Goal: Transaction & Acquisition: Subscribe to service/newsletter

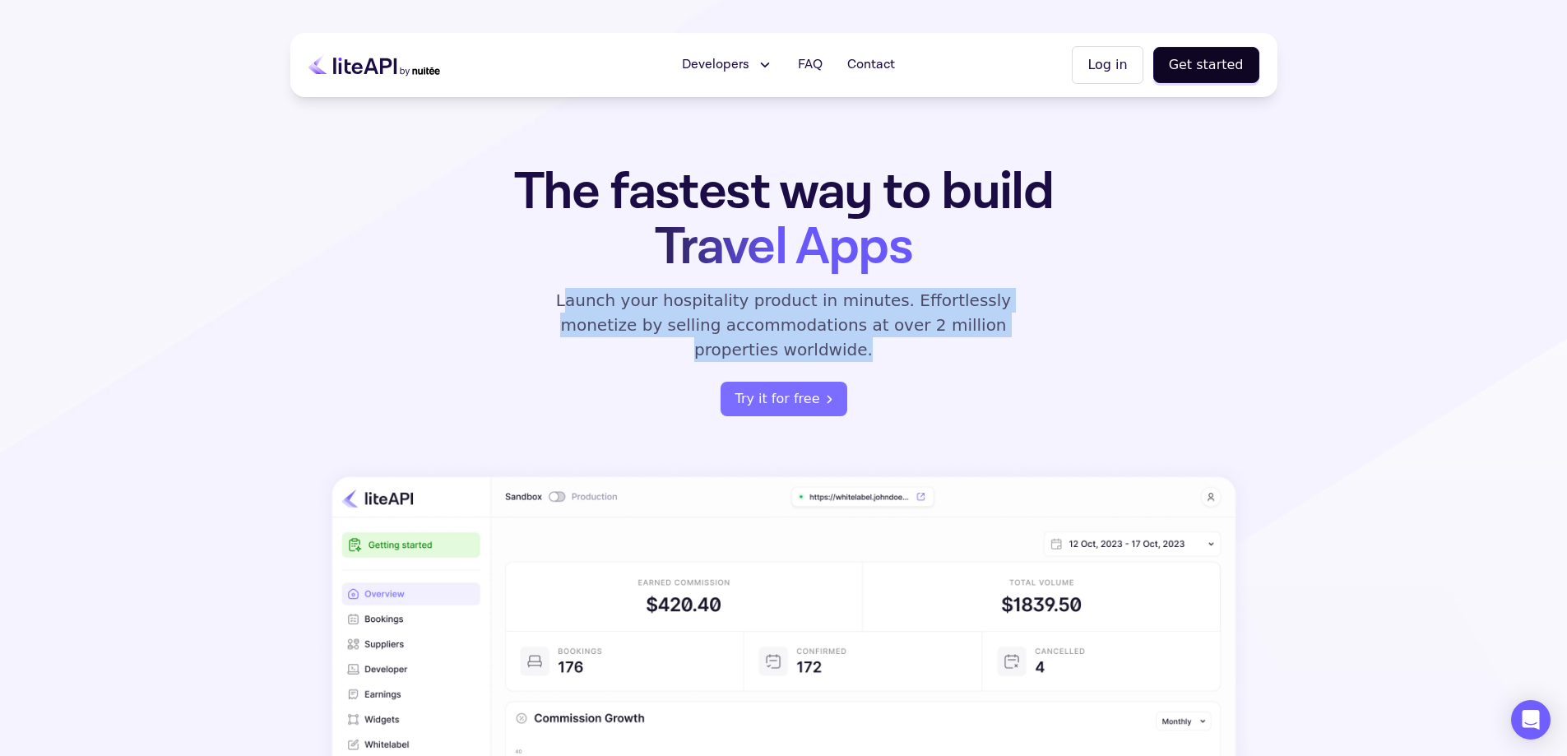
drag, startPoint x: 549, startPoint y: 303, endPoint x: 1068, endPoint y: 333, distance: 519.9
click at [1068, 333] on div "The fastest way to build Travel Apps Launch your hospitality product in minutes…" at bounding box center [783, 291] width 643 height 252
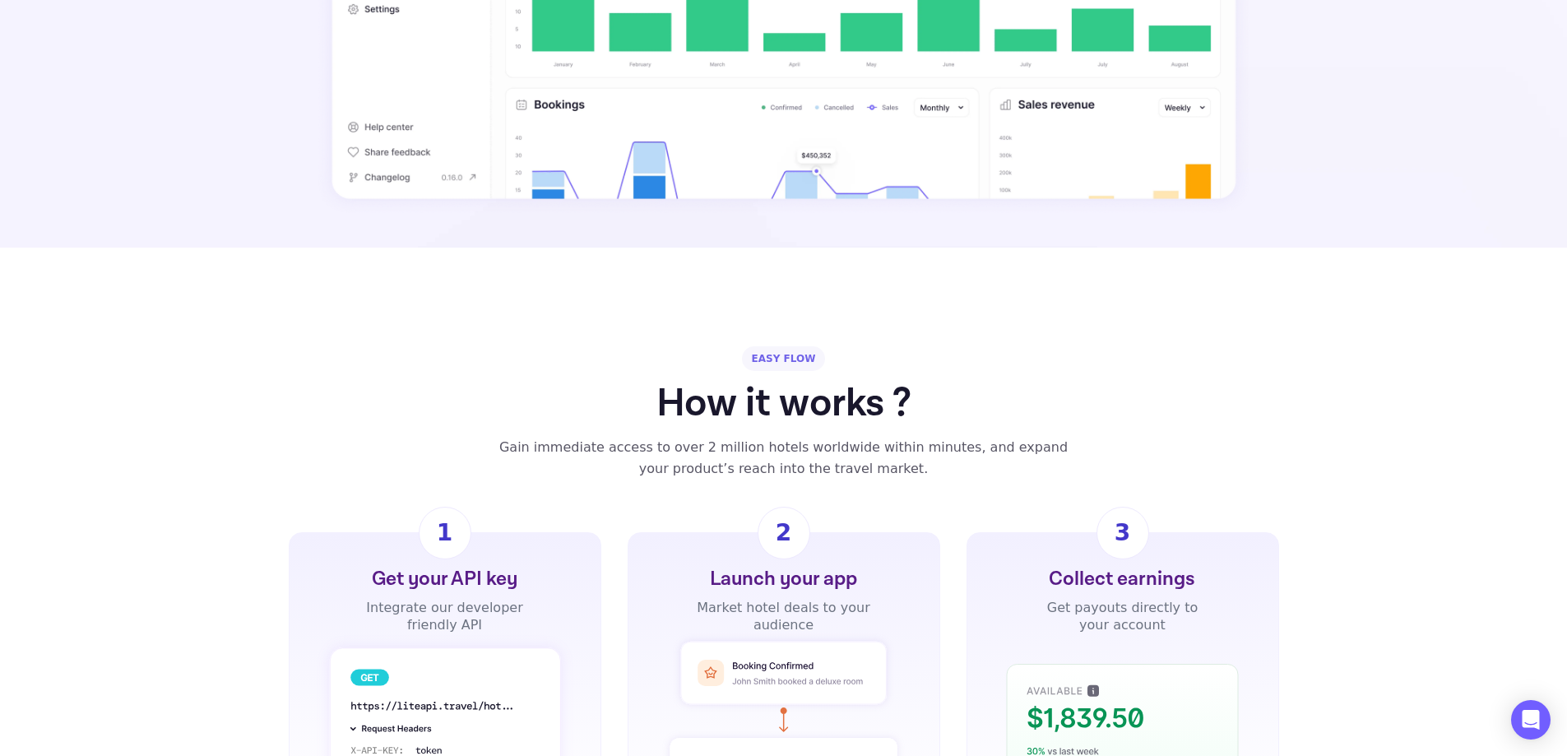
scroll to position [823, 0]
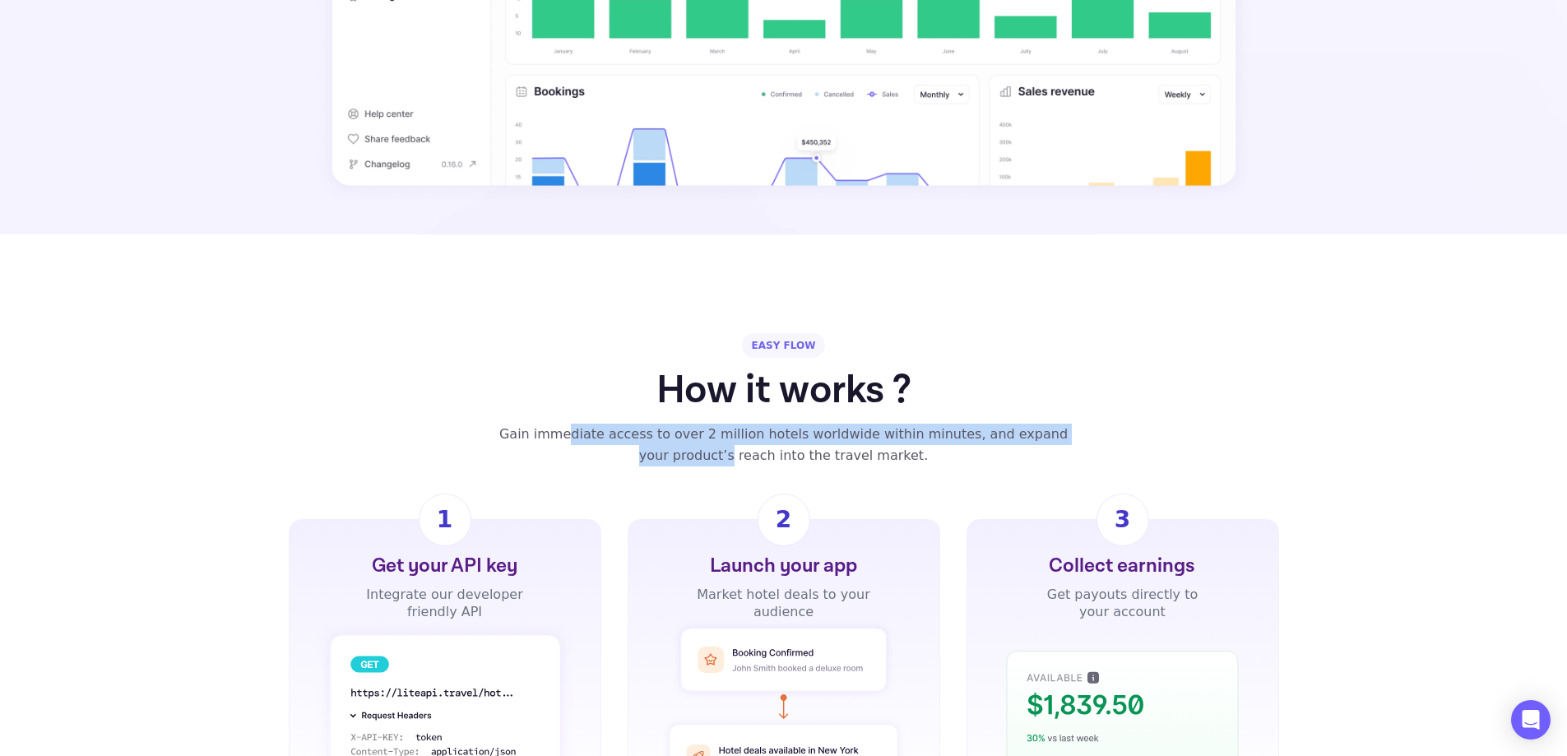
drag, startPoint x: 558, startPoint y: 407, endPoint x: 1093, endPoint y: 405, distance: 535.5
click at [1187, 415] on div "EASY FLOW How it works ? Gain immediate access to over 2 million hotels worldwi…" at bounding box center [783, 399] width 987 height 133
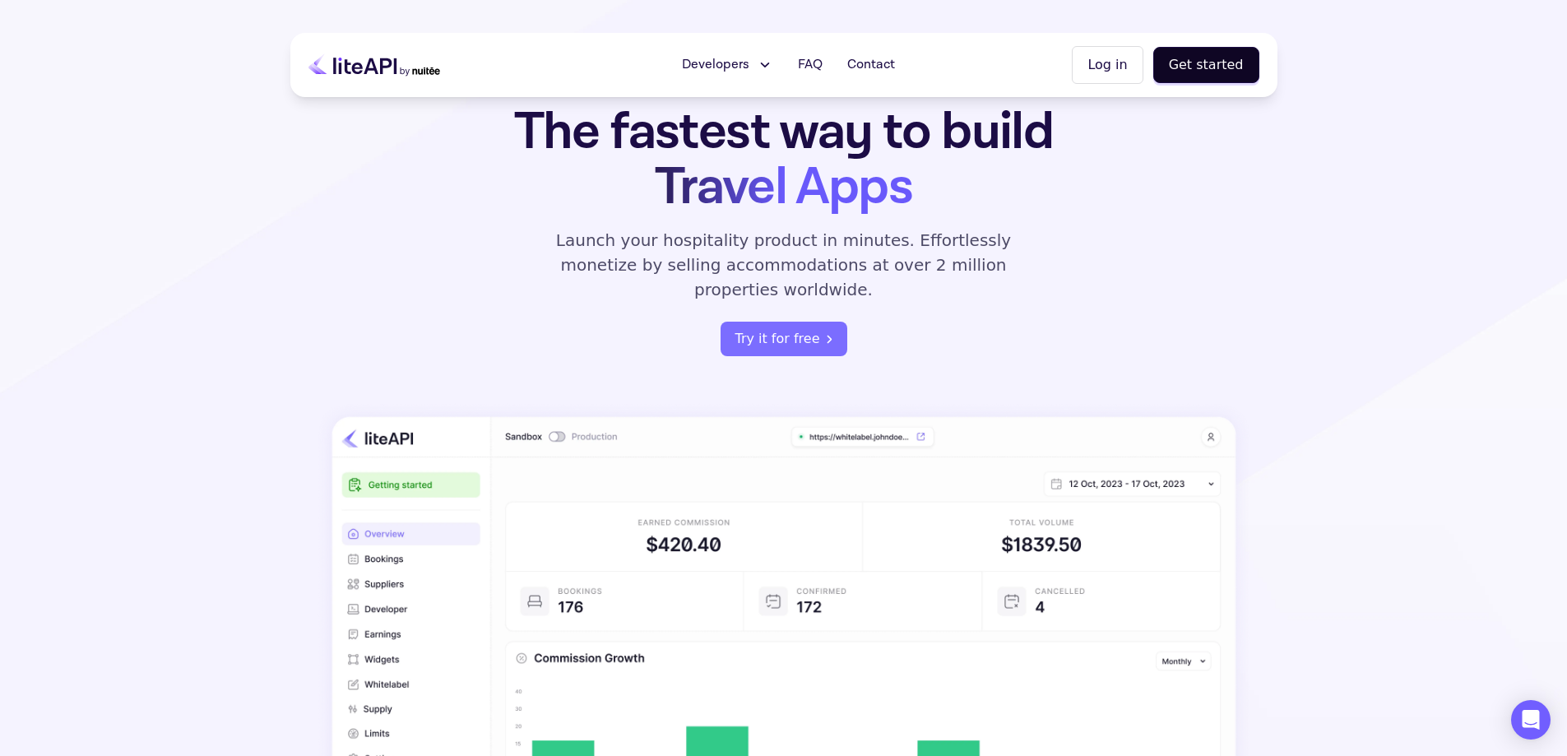
scroll to position [0, 0]
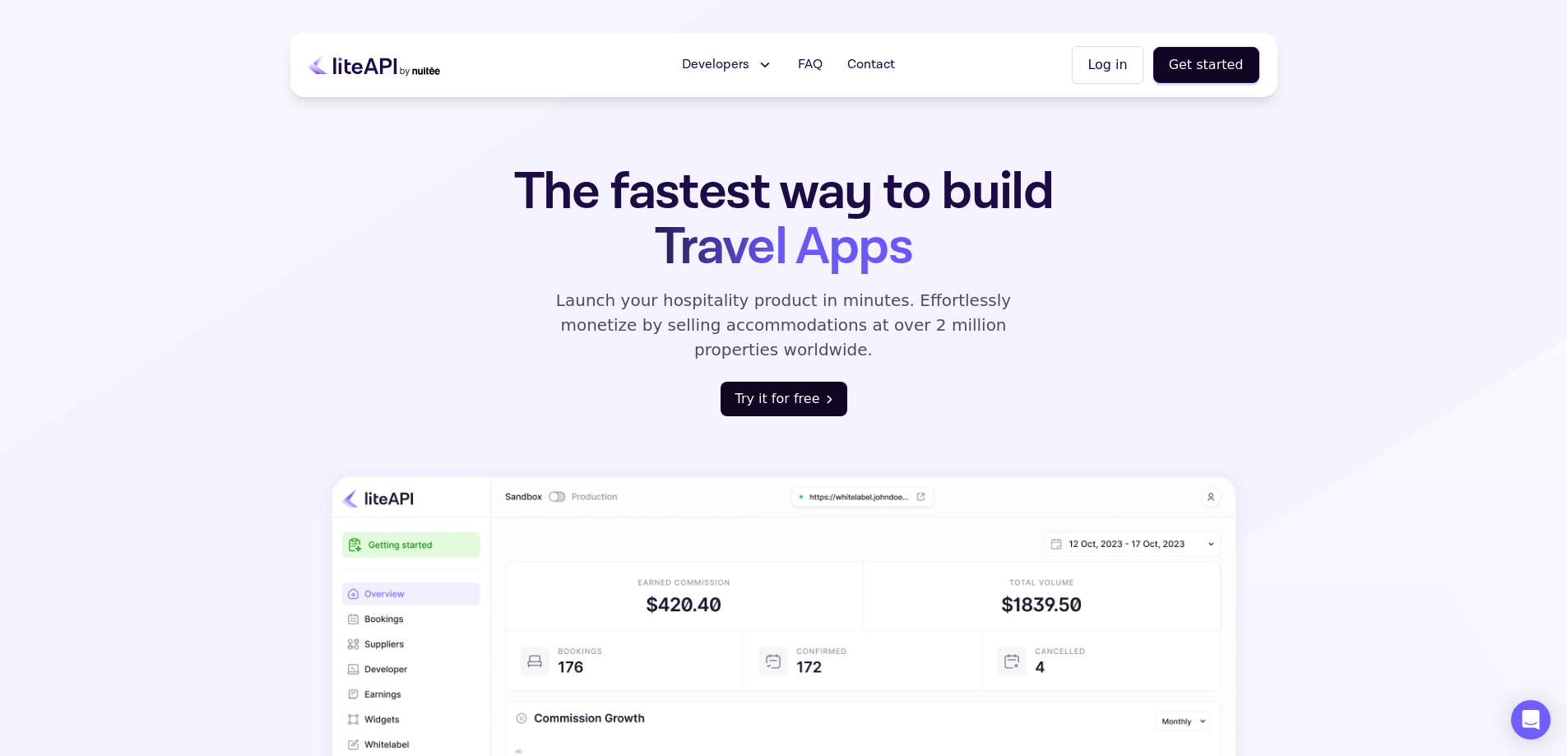
click at [800, 382] on button "Try it for free" at bounding box center [784, 399] width 127 height 35
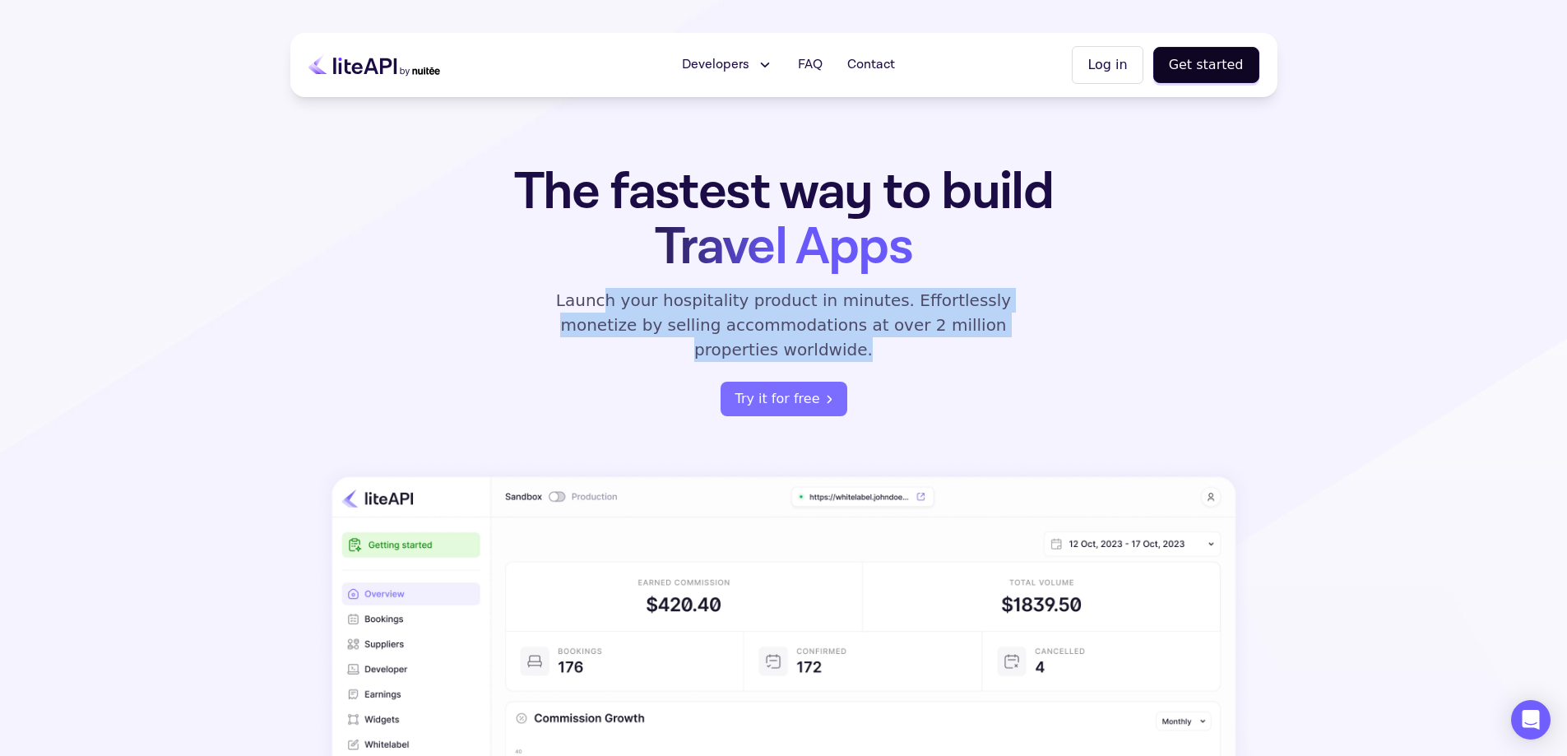
drag, startPoint x: 581, startPoint y: 298, endPoint x: 1025, endPoint y: 332, distance: 445.5
click at [1025, 332] on p "Launch your hospitality product in minutes. Effortlessly monetize by selling ac…" at bounding box center [784, 325] width 494 height 74
click at [1026, 331] on p "Launch your hospitality product in minutes. Effortlessly monetize by selling ac…" at bounding box center [784, 325] width 494 height 74
click at [1015, 325] on p "Launch your hospitality product in minutes. Effortlessly monetize by selling ac…" at bounding box center [784, 325] width 494 height 74
drag, startPoint x: 1014, startPoint y: 329, endPoint x: 531, endPoint y: 307, distance: 483.3
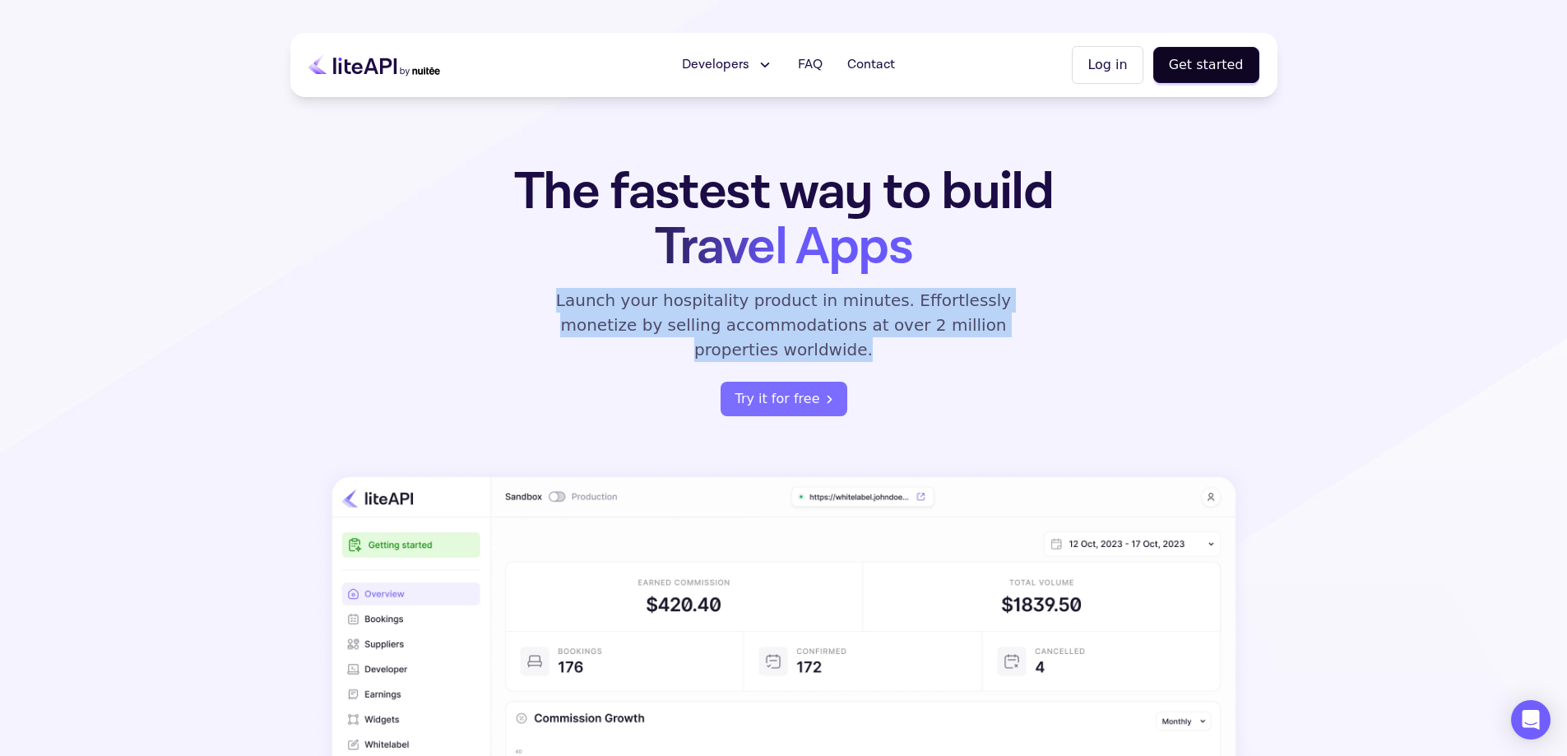
click at [531, 307] on div "The fastest way to build Travel Apps Launch your hospitality product in minutes…" at bounding box center [783, 291] width 643 height 252
copy p "Launch your hospitality product in minutes. Effortlessly monetize by selling ac…"
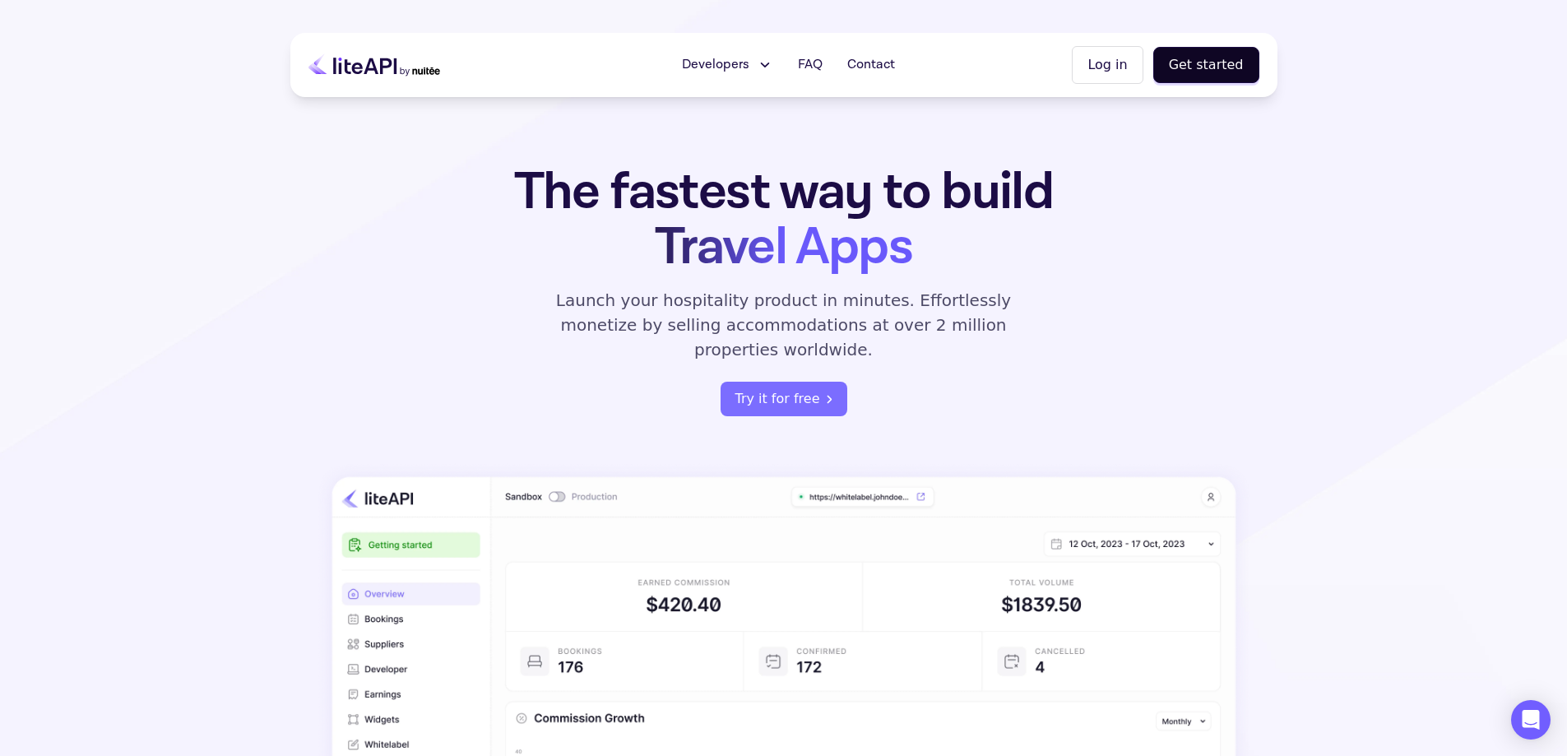
click at [1247, 305] on div "The fastest way to build Travel Apps Launch your hospitality product in minutes…" at bounding box center [783, 595] width 987 height 860
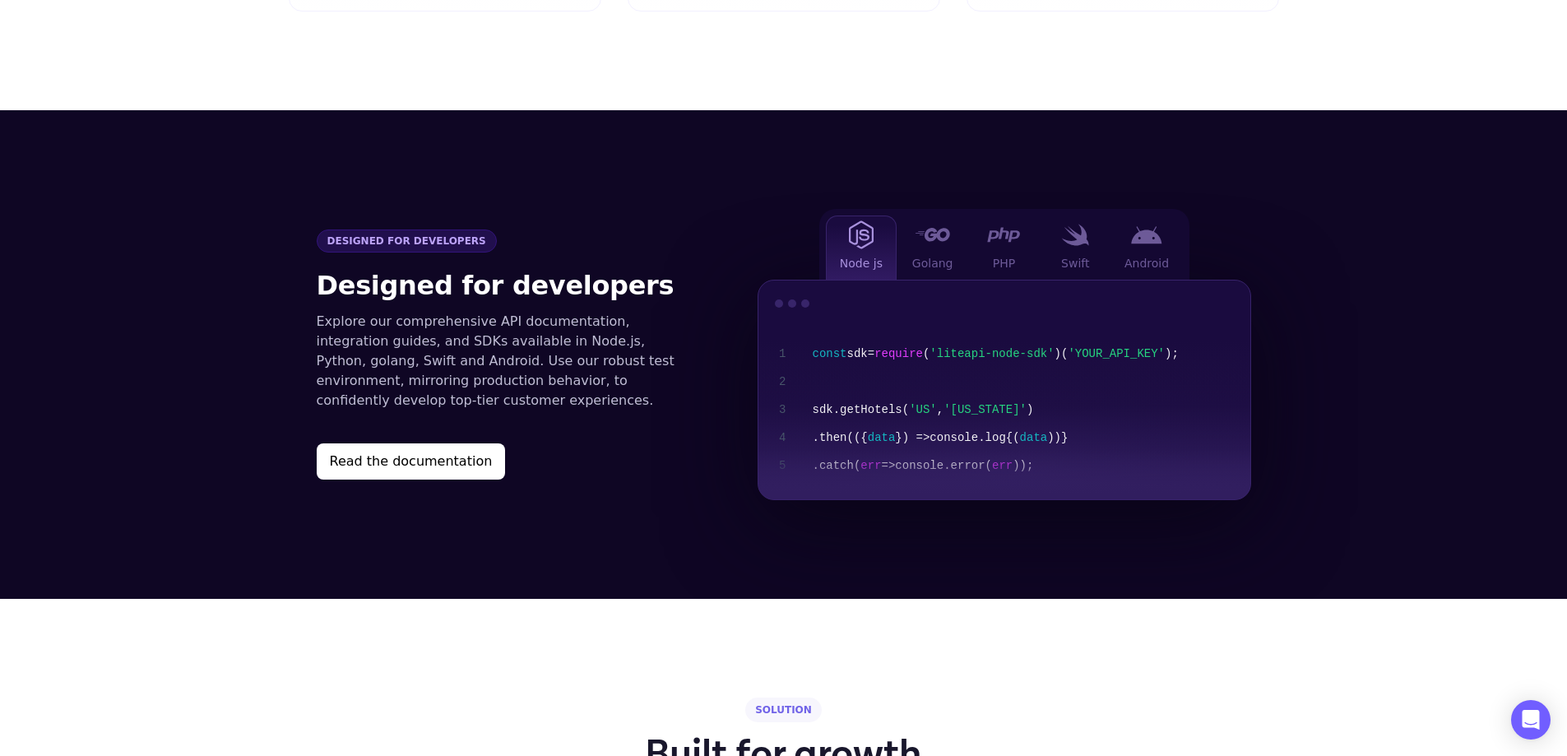
scroll to position [1645, 0]
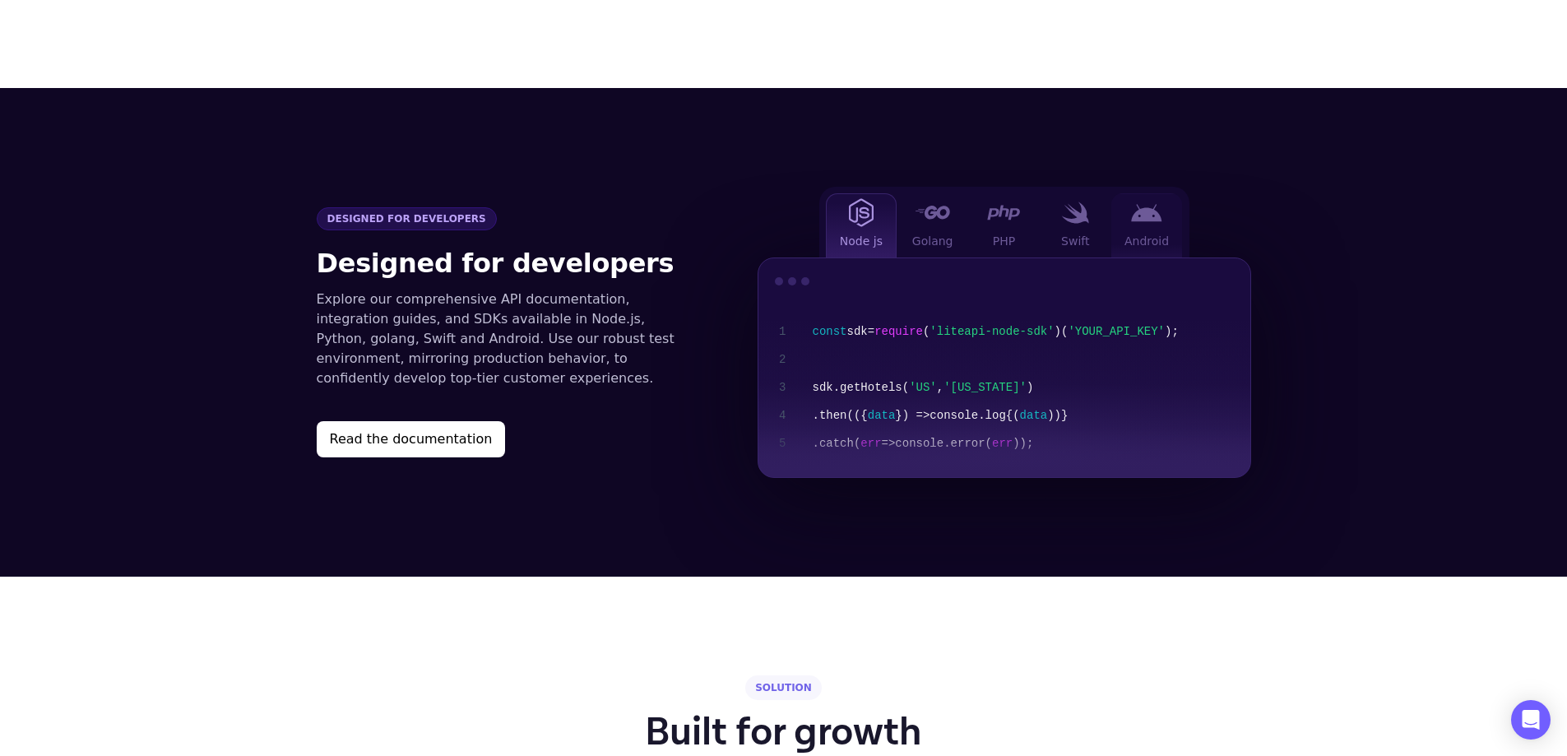
click at [1152, 204] on div "Android" at bounding box center [1147, 225] width 72 height 64
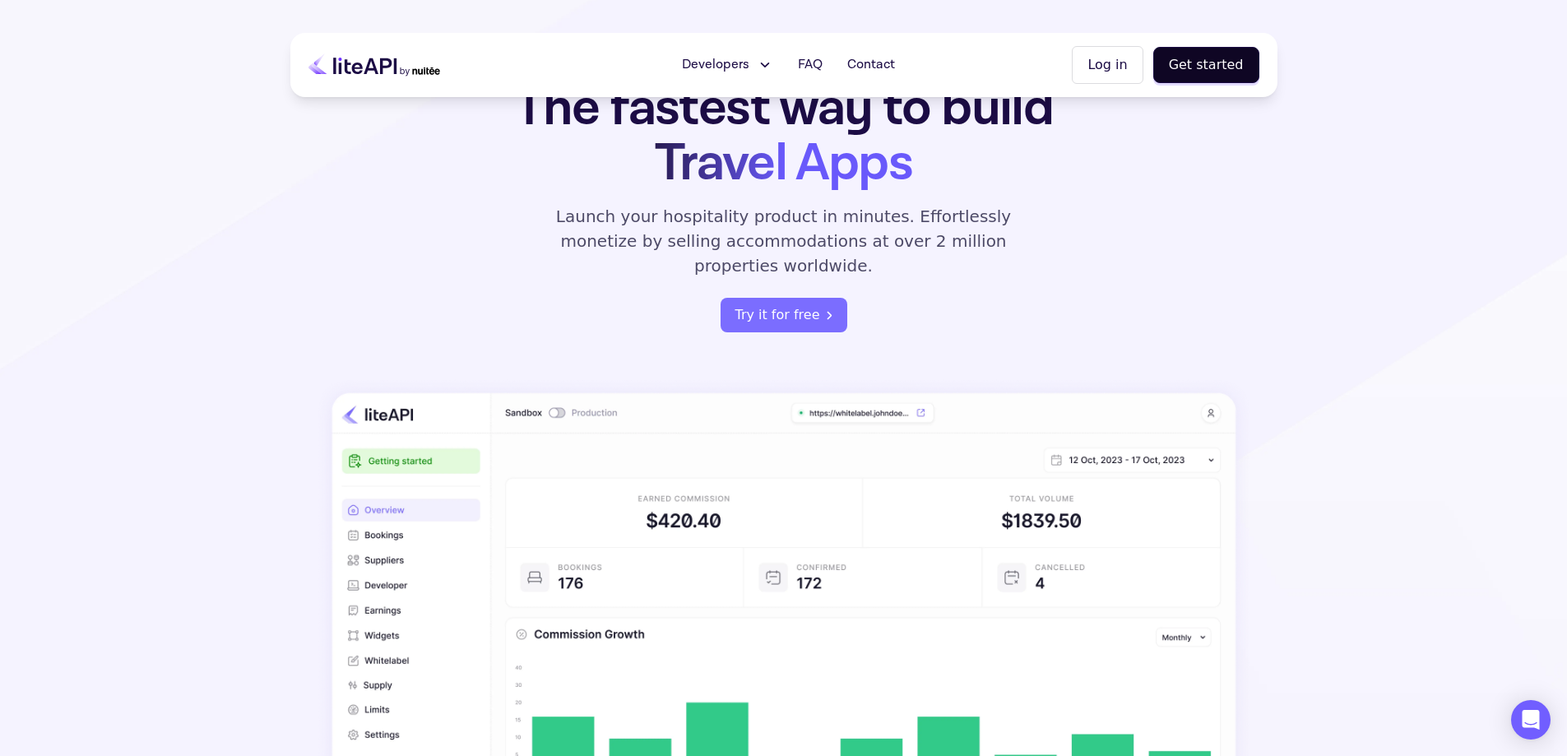
scroll to position [0, 0]
